Goal: Task Accomplishment & Management: Use online tool/utility

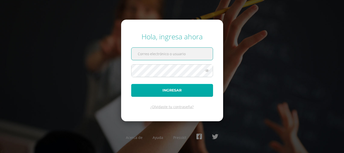
type input "[EMAIL_ADDRESS][DOMAIN_NAME]"
drag, startPoint x: 171, startPoint y: 91, endPoint x: 275, endPoint y: 31, distance: 119.9
click at [171, 91] on button "Ingresar" at bounding box center [172, 90] width 82 height 13
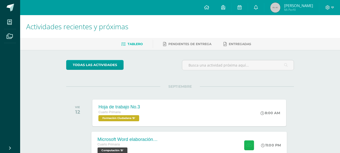
click at [250, 144] on icon at bounding box center [249, 145] width 5 height 4
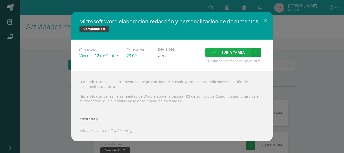
click at [237, 52] on span "Subir tarea" at bounding box center [232, 52] width 23 height 9
click at [0, 0] on input "Subir tarea" at bounding box center [0, 0] width 0 height 0
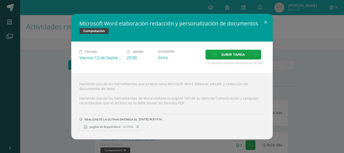
click at [105, 126] on span "pagina de Espaól.docx" at bounding box center [105, 127] width 36 height 4
click at [266, 24] on button at bounding box center [265, 22] width 14 height 17
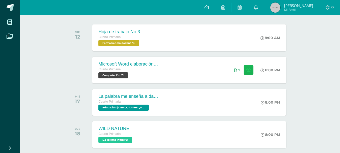
scroll to position [78, 0]
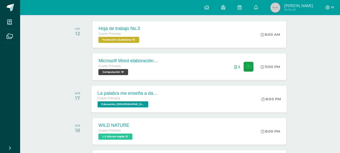
click at [125, 103] on span "Educación Cristiana 'B'" at bounding box center [123, 104] width 51 height 6
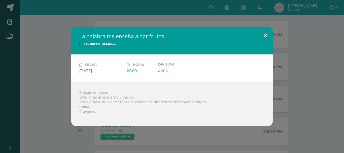
click at [268, 37] on button at bounding box center [265, 35] width 14 height 17
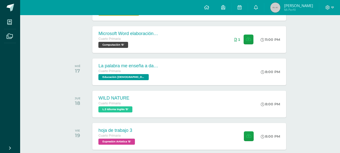
scroll to position [106, 0]
